Goal: Information Seeking & Learning: Check status

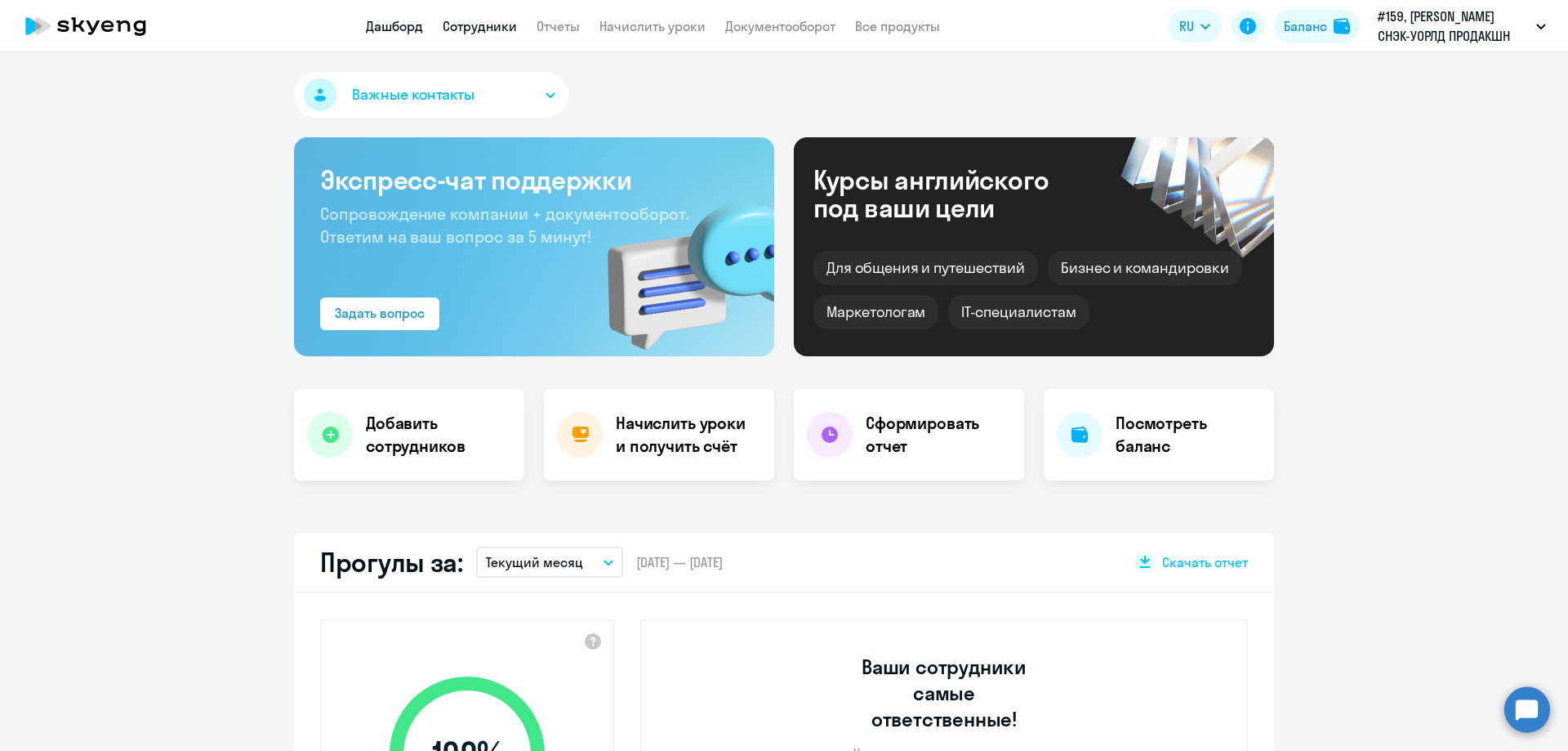
click at [498, 23] on link "Сотрудники" at bounding box center [480, 25] width 74 height 16
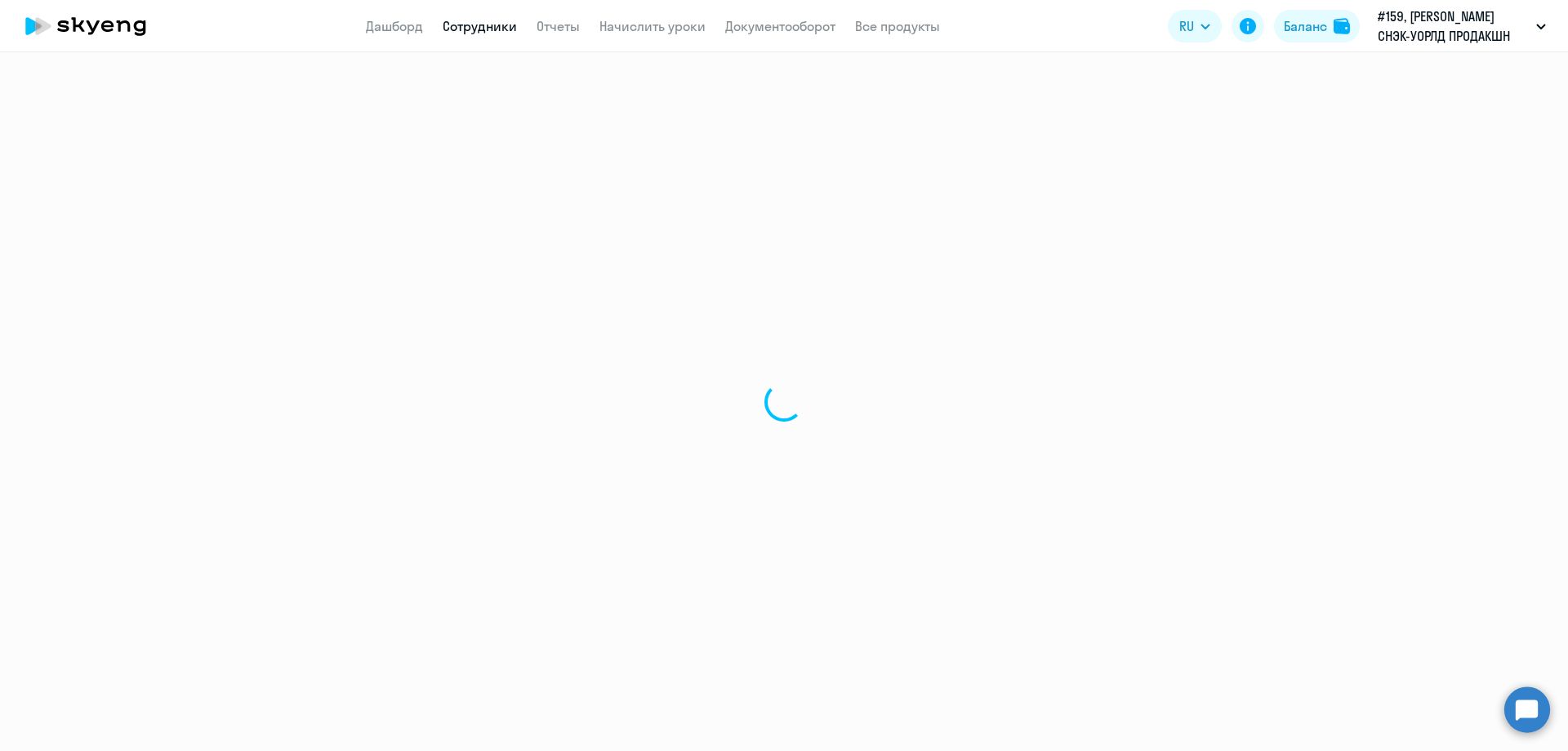
select select "30"
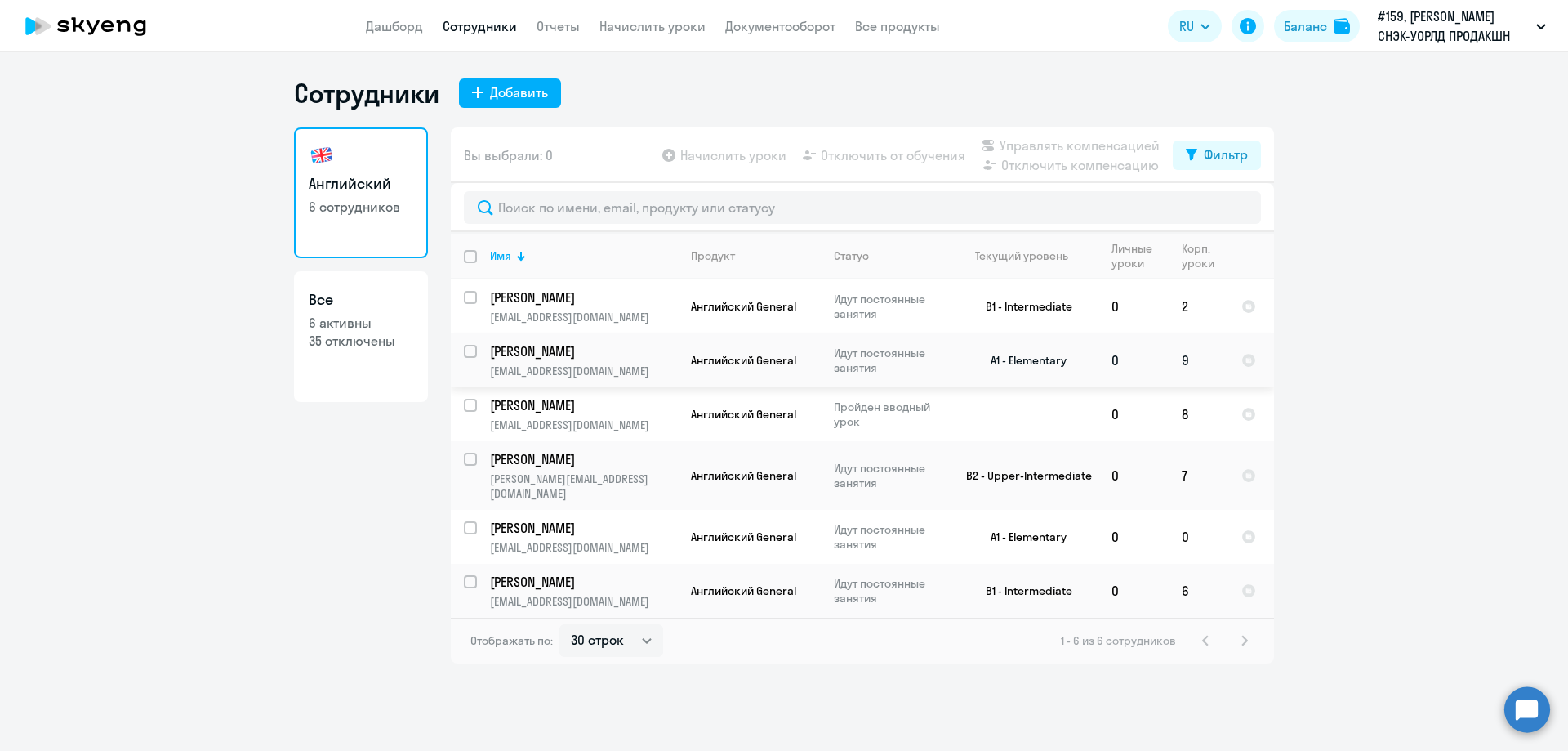
drag, startPoint x: 1114, startPoint y: 380, endPoint x: 920, endPoint y: 368, distance: 194.4
click at [918, 368] on p "Идут постоянные занятия" at bounding box center [890, 360] width 112 height 29
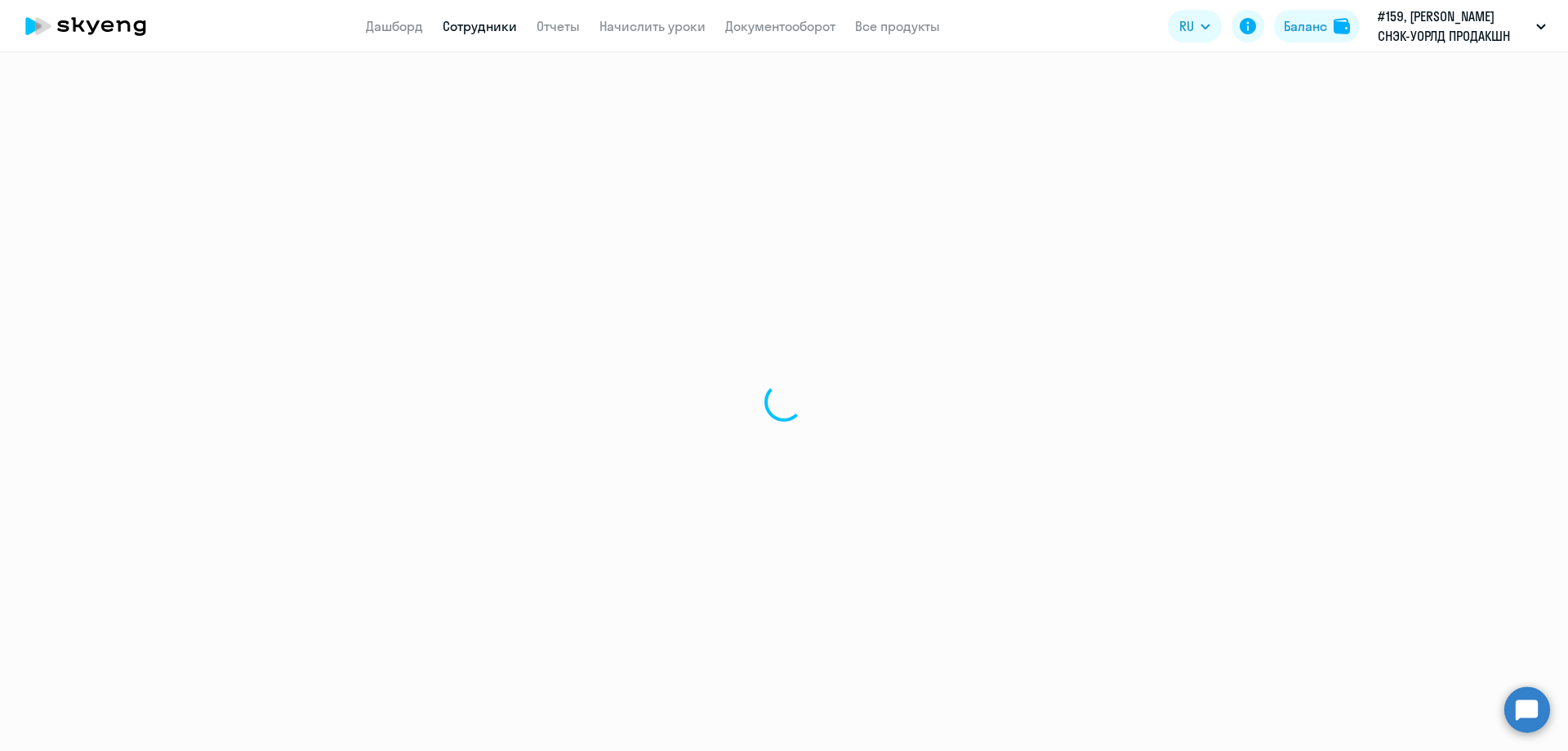
select select "english"
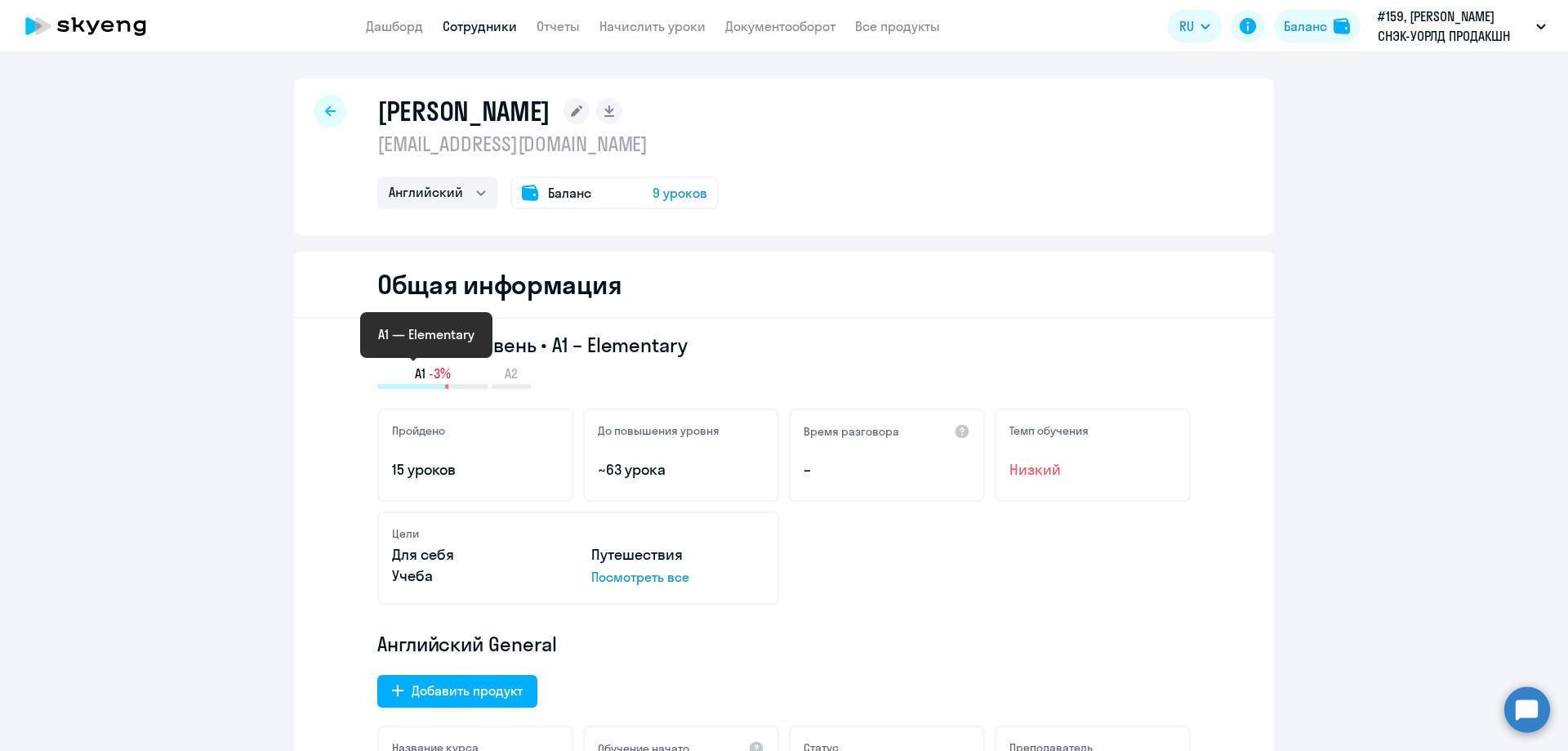
click at [429, 369] on span "-3%" at bounding box center [440, 373] width 23 height 18
click at [452, 457] on div "Пройдено 15 уроков" at bounding box center [475, 454] width 196 height 93
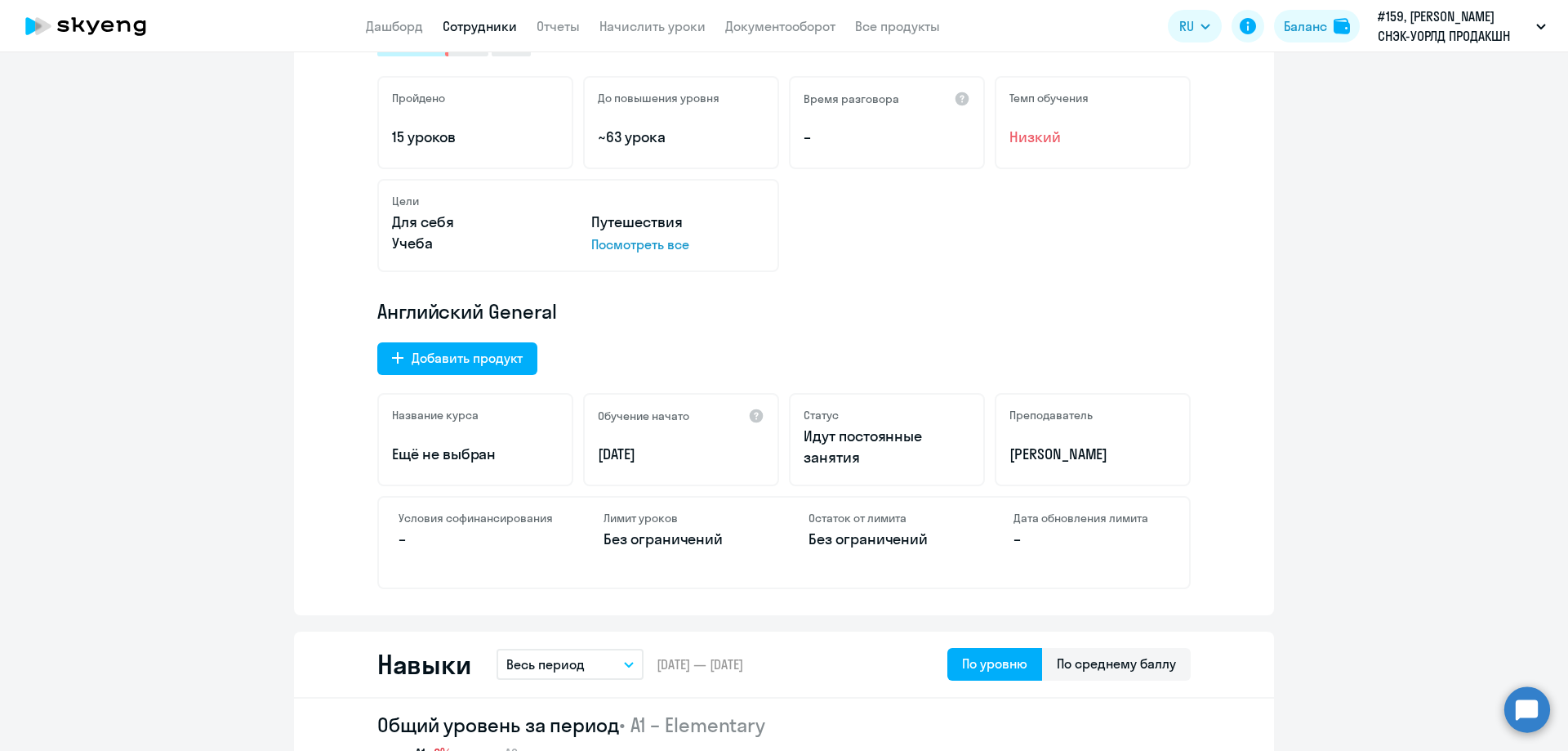
scroll to position [327, 0]
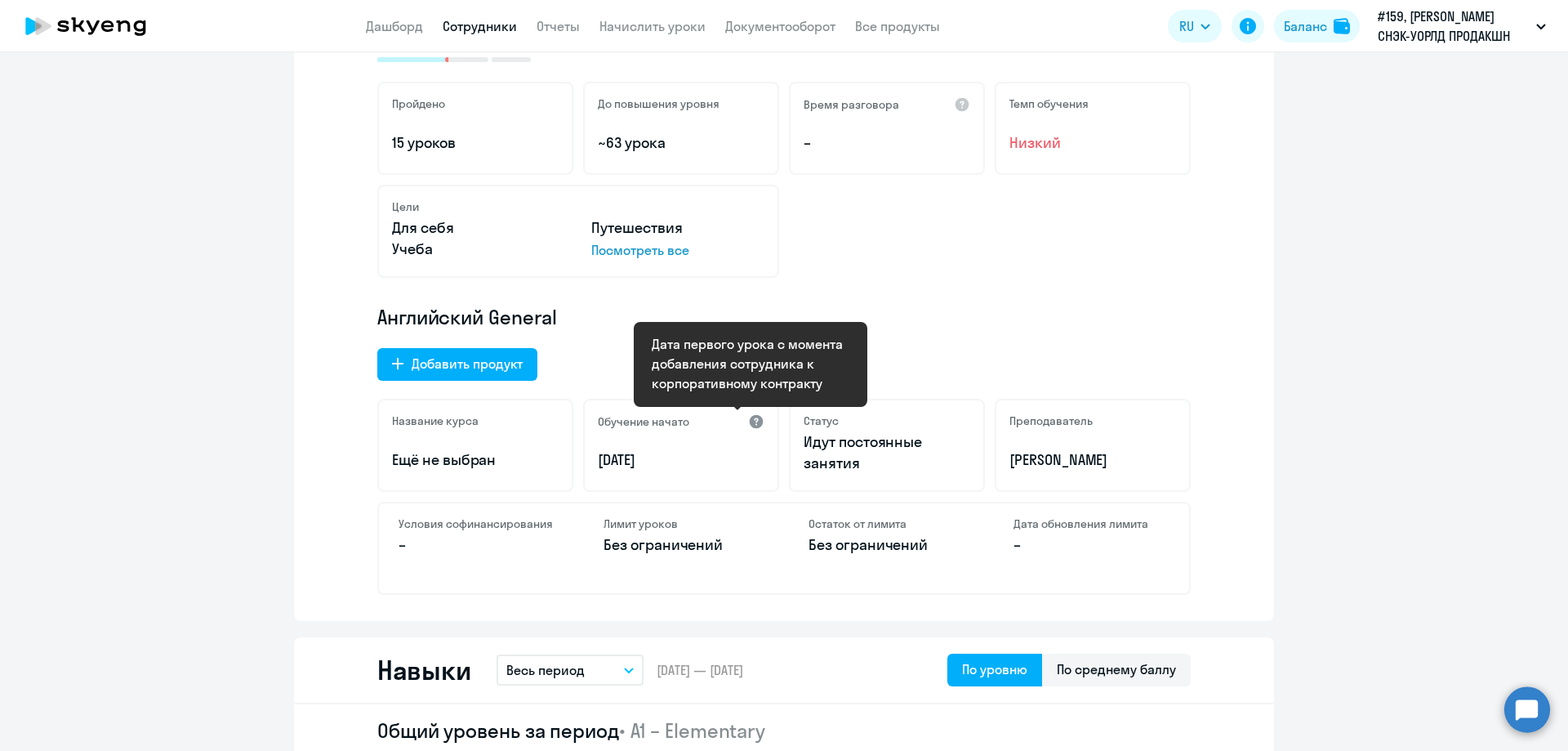
click at [751, 422] on div at bounding box center [755, 421] width 16 height 16
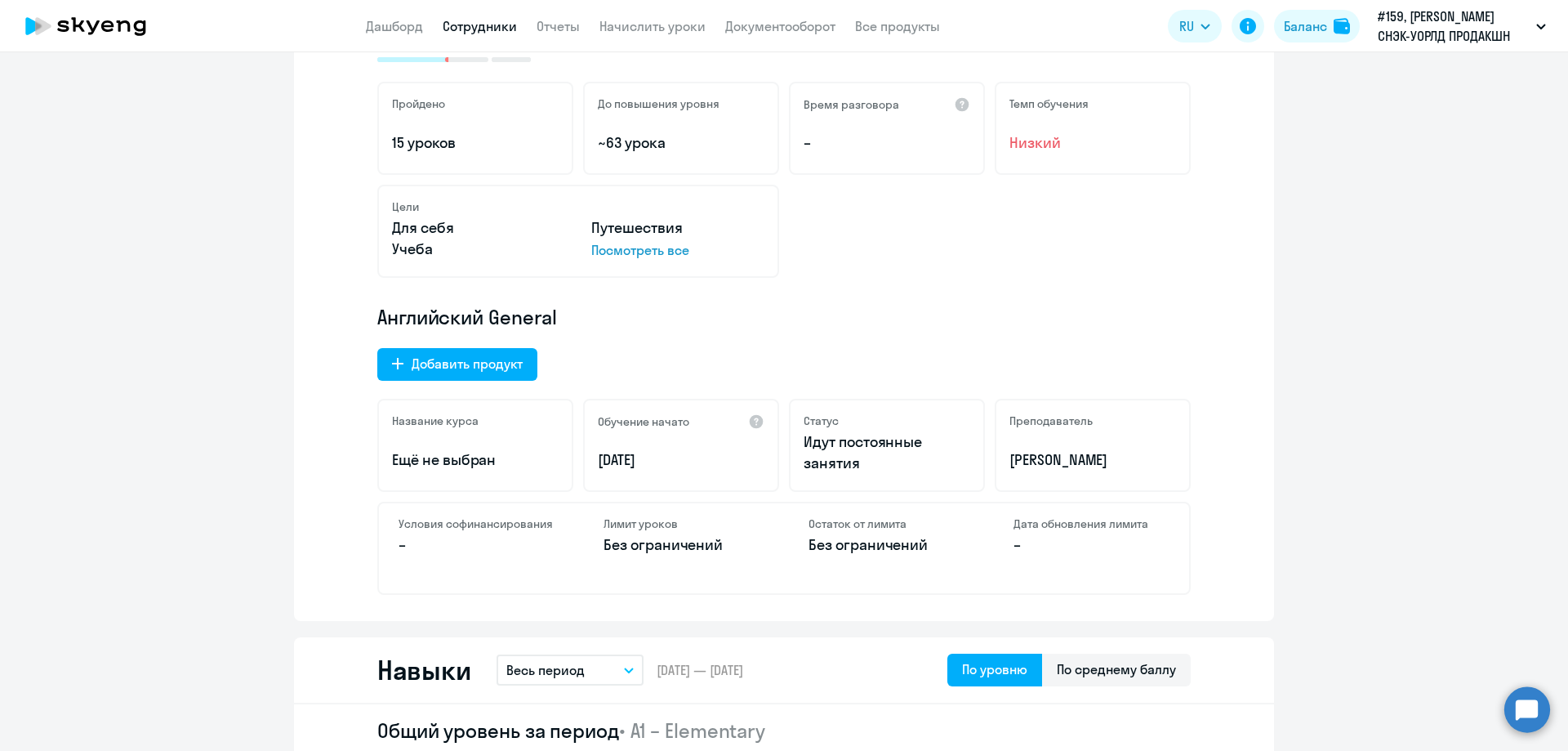
click at [469, 432] on div "Название курса Ещё не выбран" at bounding box center [475, 445] width 196 height 93
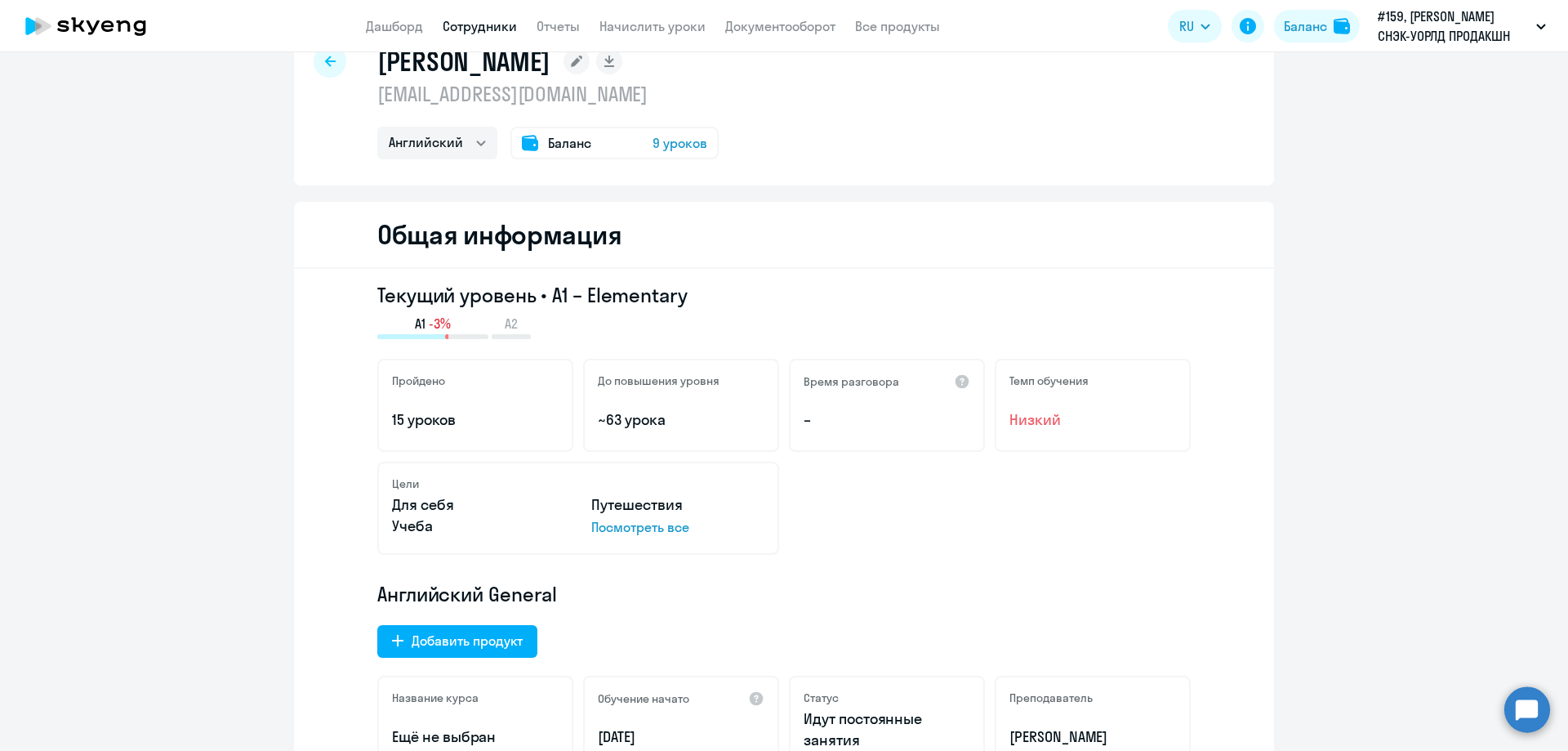
scroll to position [0, 0]
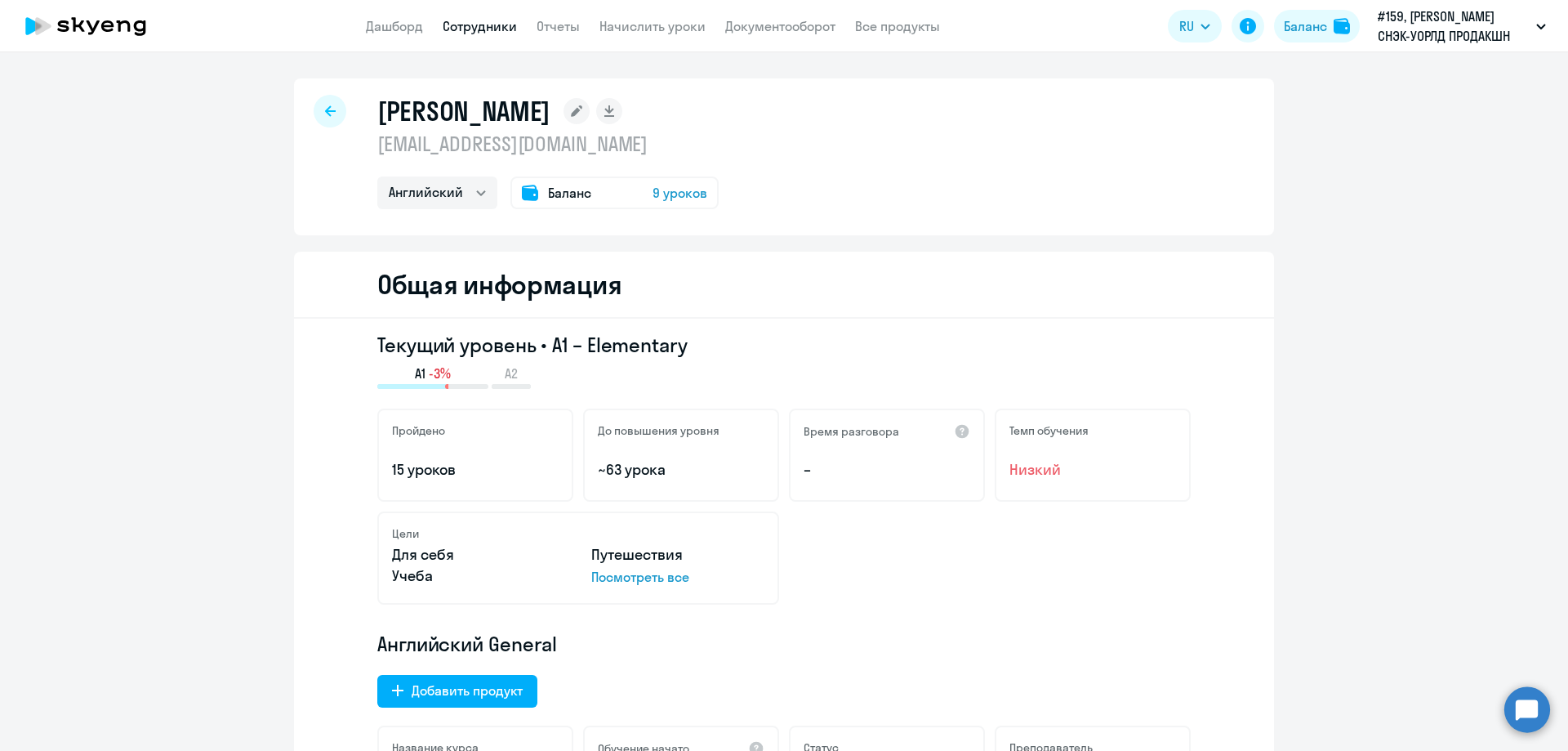
click at [484, 21] on link "Сотрудники" at bounding box center [480, 25] width 74 height 16
select select "30"
